Goal: Register for event/course

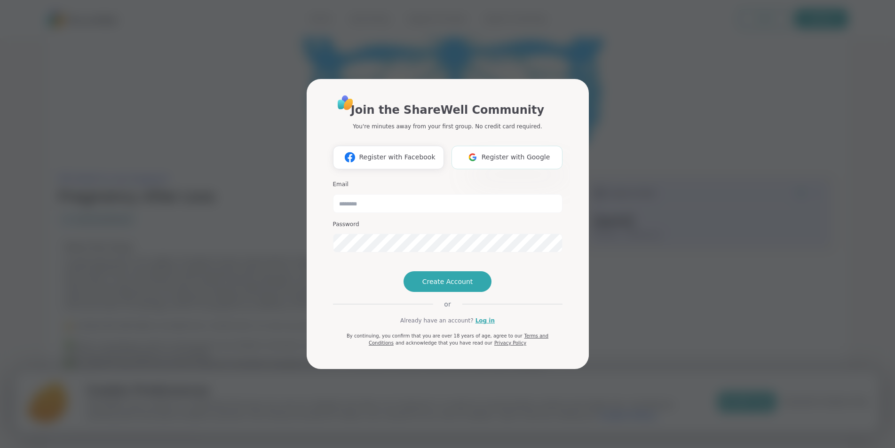
click at [536, 148] on button "Register with Google" at bounding box center [507, 158] width 111 height 24
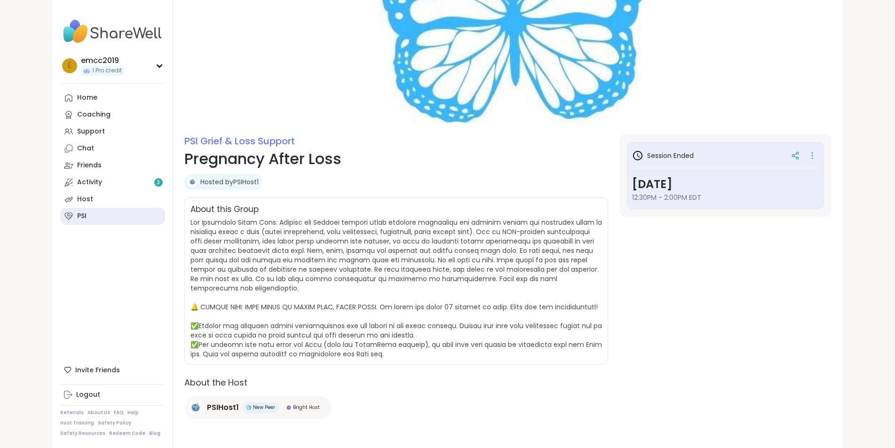
click at [60, 220] on link "PSI" at bounding box center [112, 216] width 105 height 17
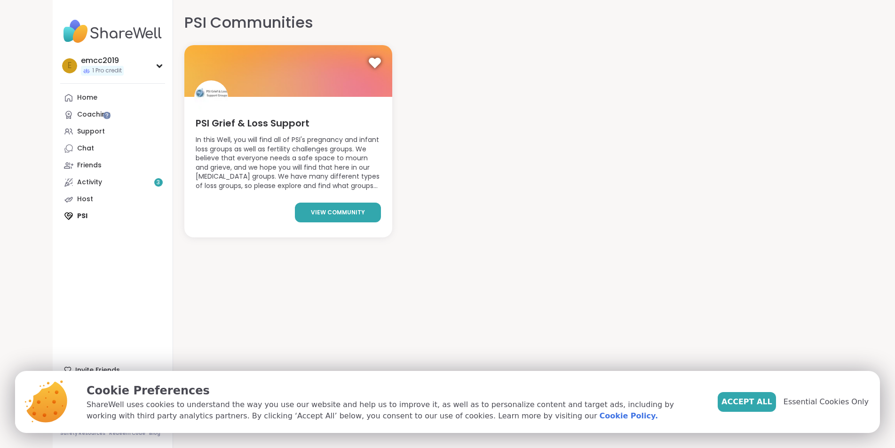
click at [300, 204] on link "view community" at bounding box center [338, 213] width 86 height 20
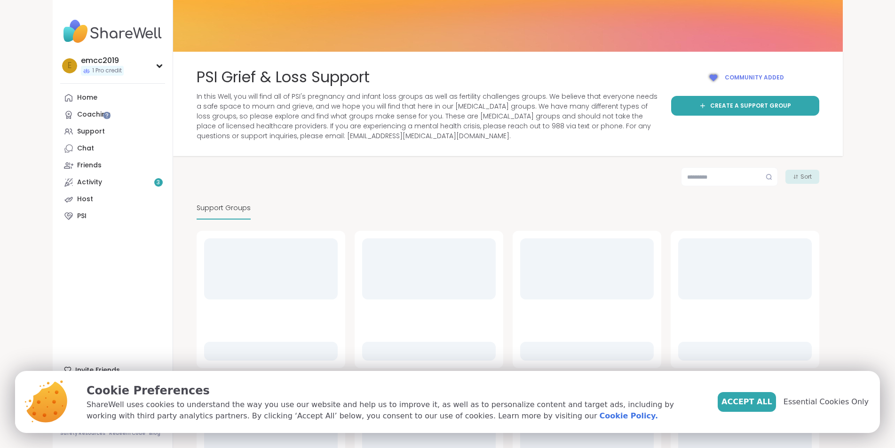
click at [769, 395] on button "Accept All" at bounding box center [747, 402] width 58 height 20
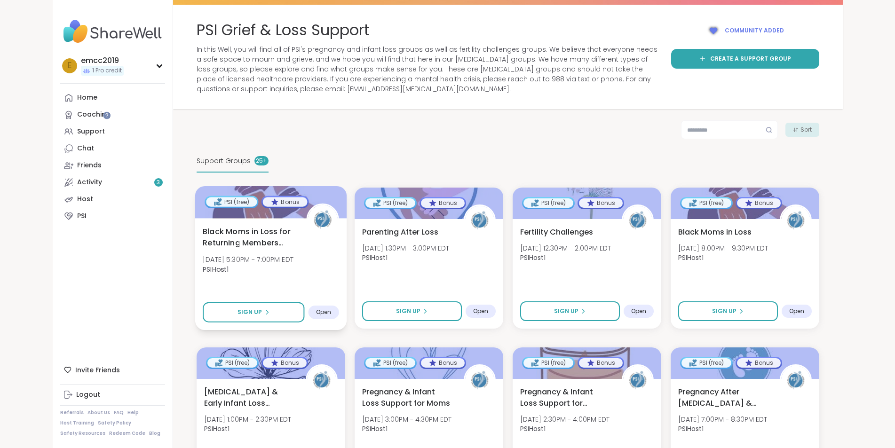
scroll to position [94, 0]
